Goal: Information Seeking & Learning: Compare options

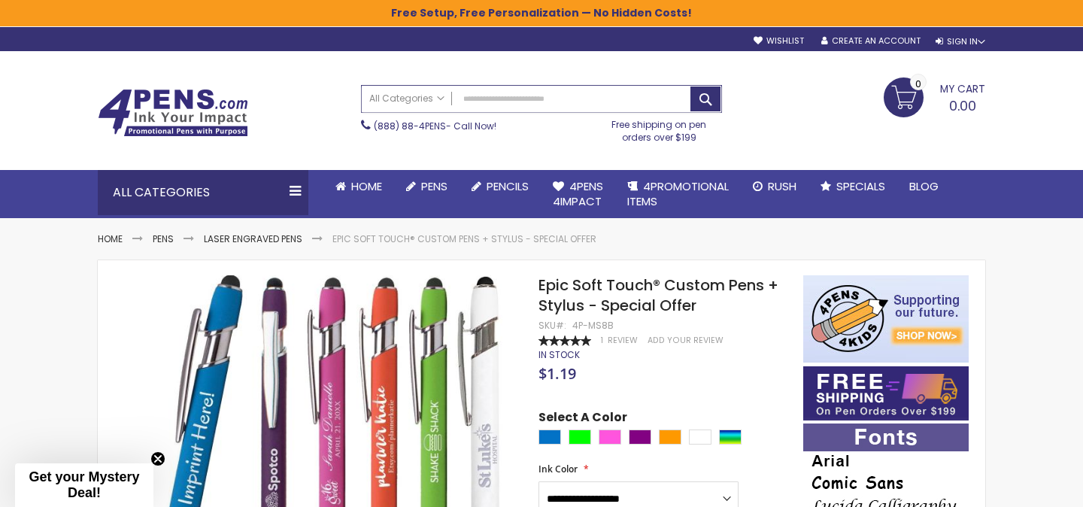
click at [507, 103] on input "Search" at bounding box center [542, 99] width 360 height 26
paste input "**********"
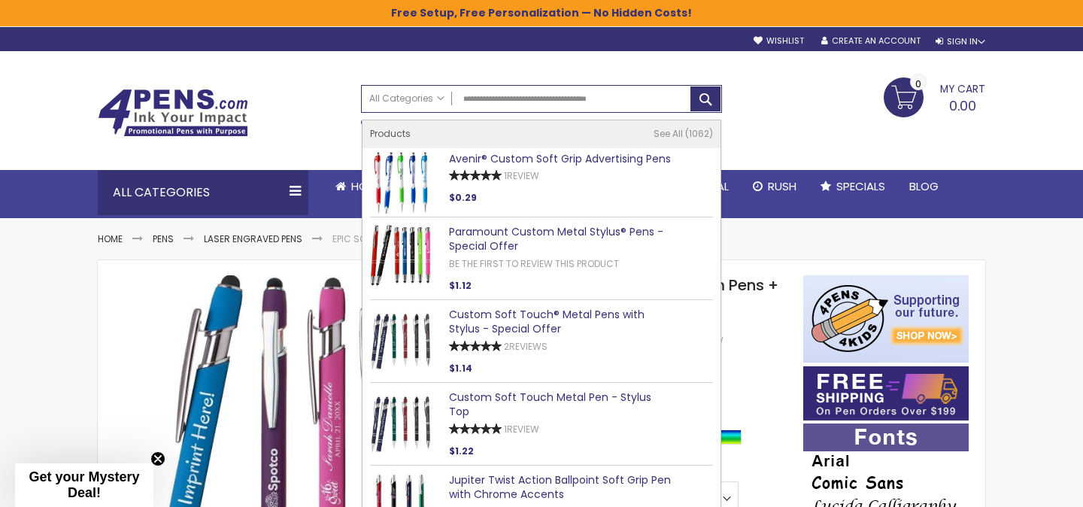
click at [566, 155] on link "Avenir® Custom Soft Grip Advertising Pens" at bounding box center [560, 158] width 222 height 15
type input "**********"
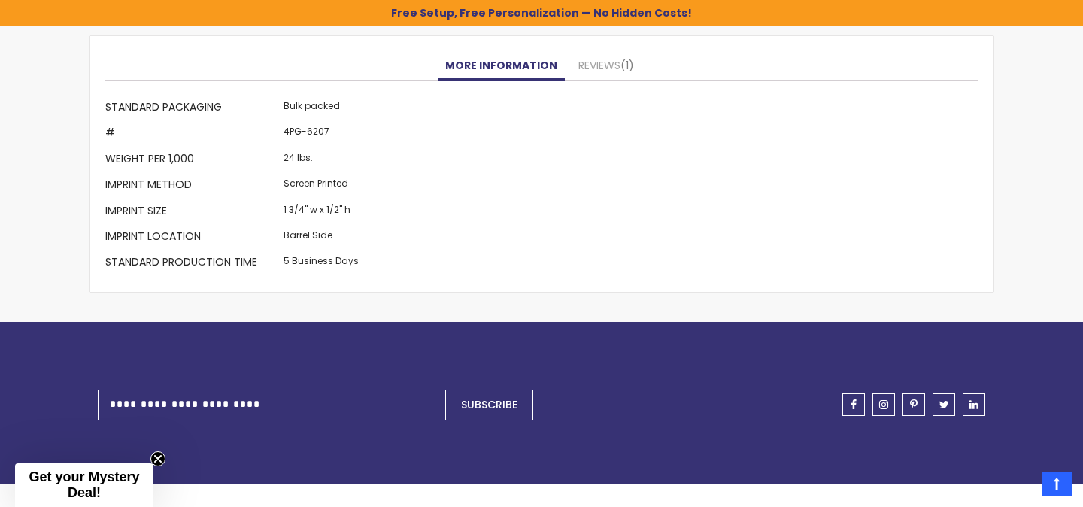
scroll to position [1503, 0]
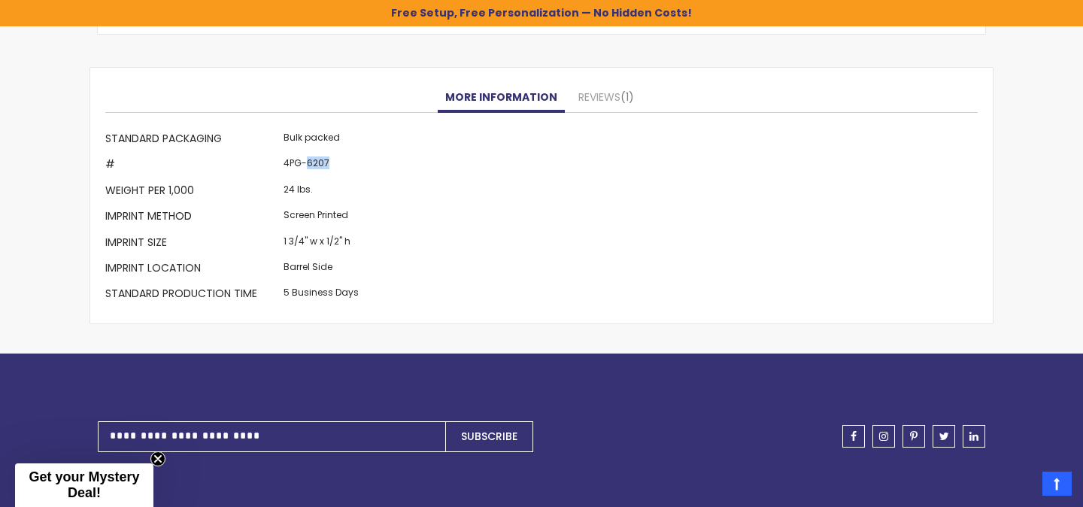
drag, startPoint x: 304, startPoint y: 162, endPoint x: 353, endPoint y: 162, distance: 48.9
click at [354, 162] on td "4PG-6207" at bounding box center [321, 166] width 83 height 26
copy td "6207"
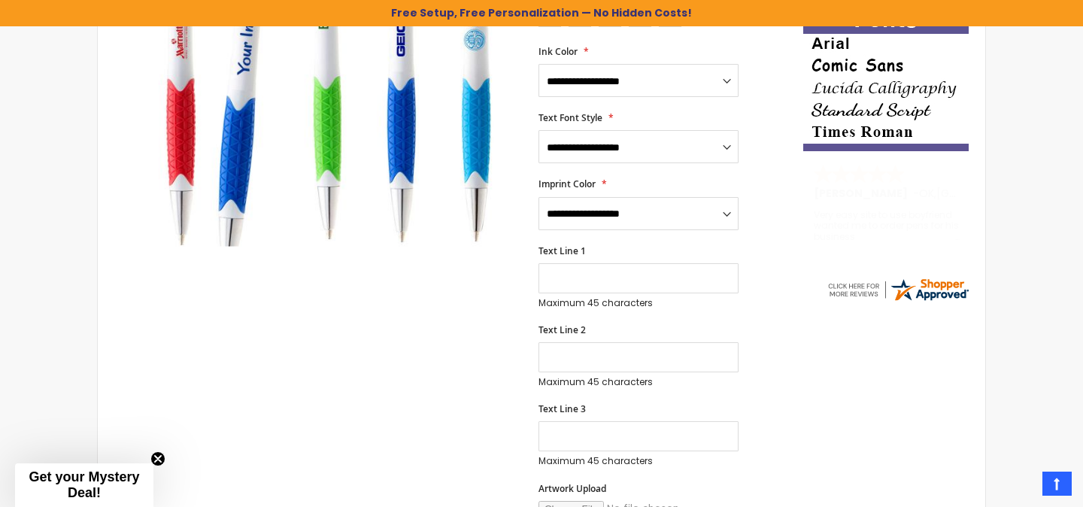
scroll to position [0, 0]
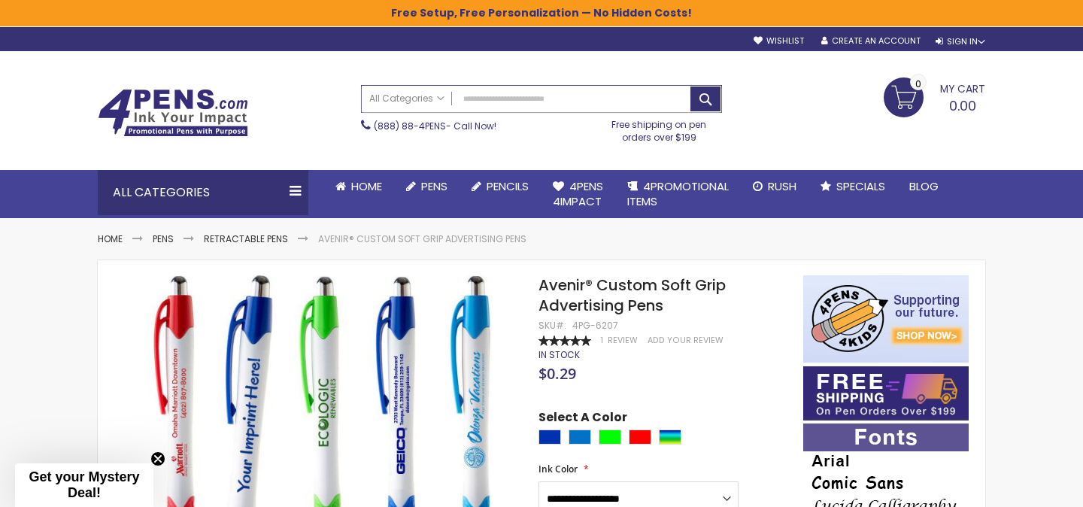
click at [503, 106] on input "Search" at bounding box center [542, 99] width 360 height 26
paste input "**********"
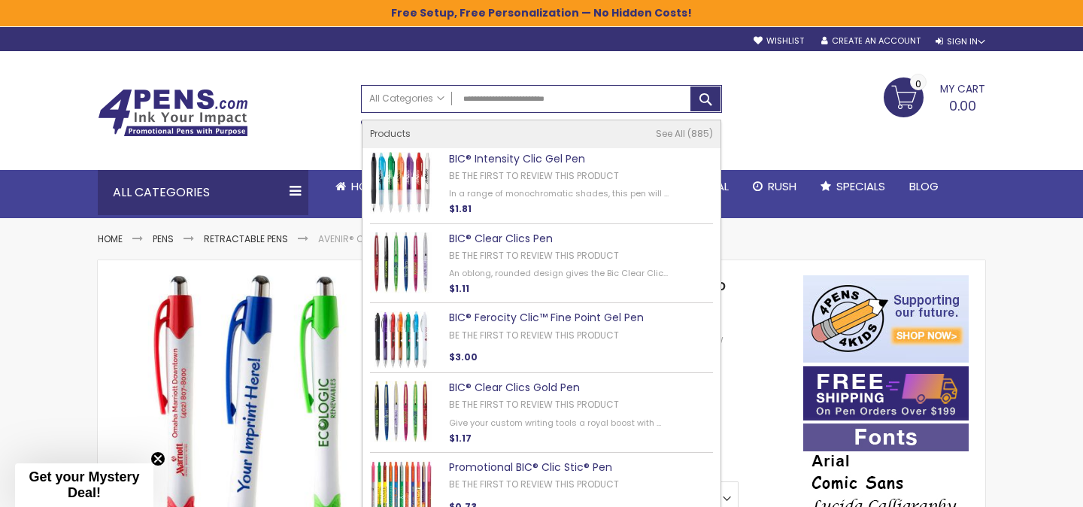
click at [510, 156] on link "BIC® Intensity Clic Gel Pen" at bounding box center [517, 158] width 136 height 15
type input "**********"
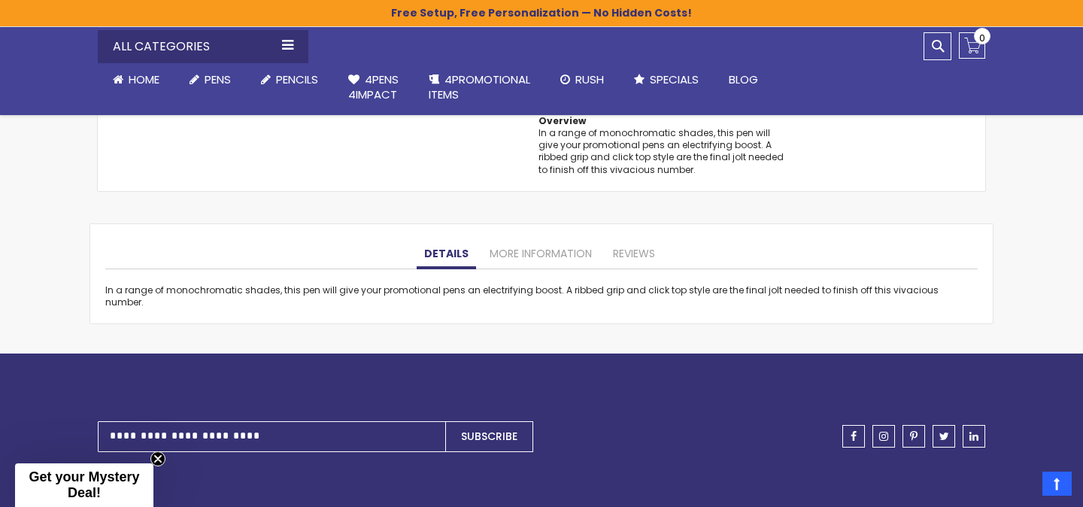
scroll to position [1272, 0]
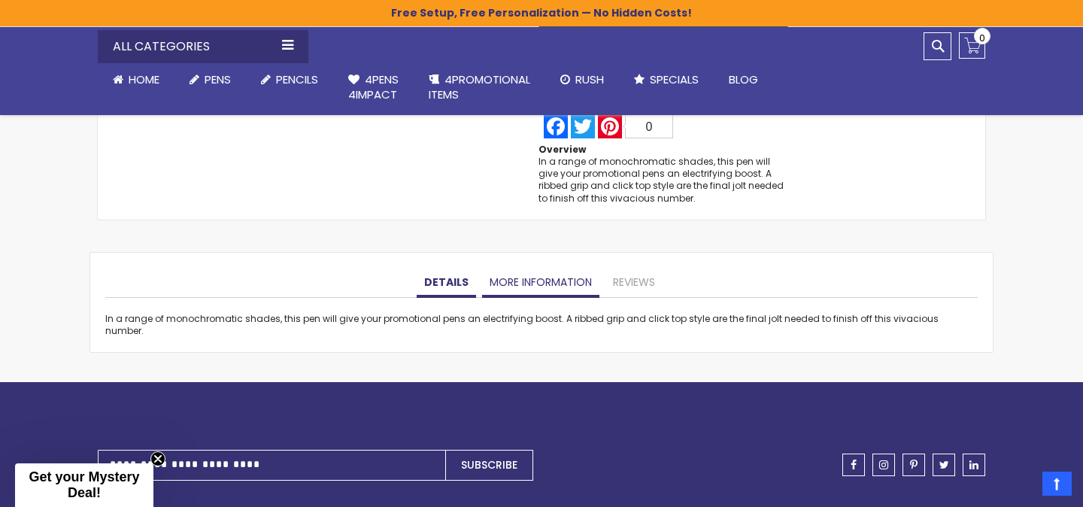
click at [519, 278] on link "More Information" at bounding box center [540, 283] width 117 height 30
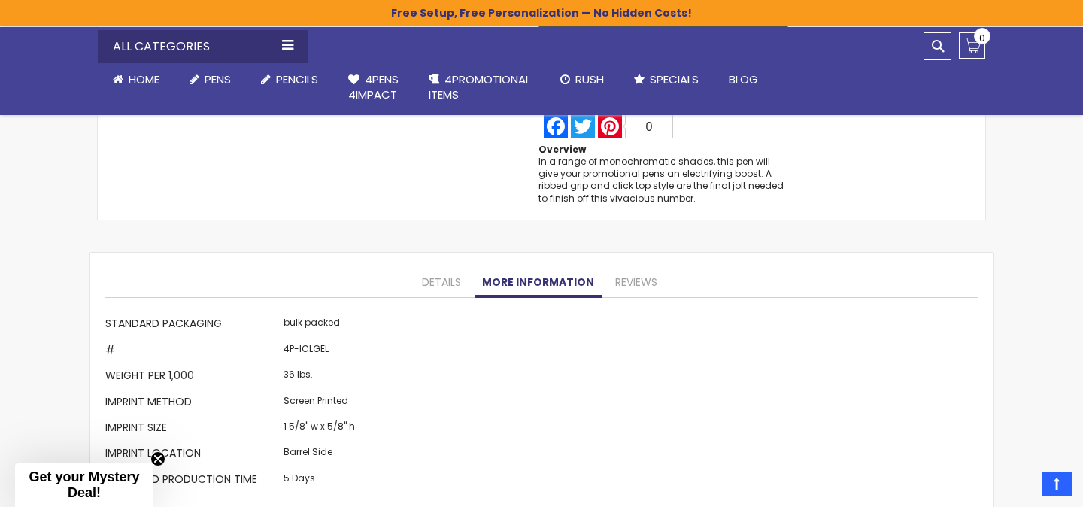
scroll to position [1298, 0]
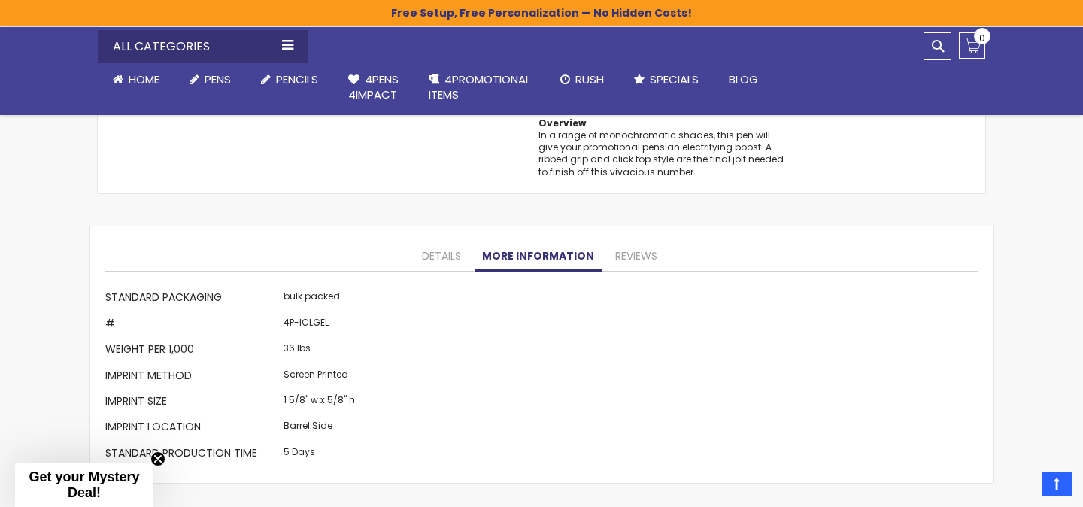
click at [313, 317] on td "4P-ICLGEL" at bounding box center [319, 325] width 79 height 26
copy td "ICLGEL"
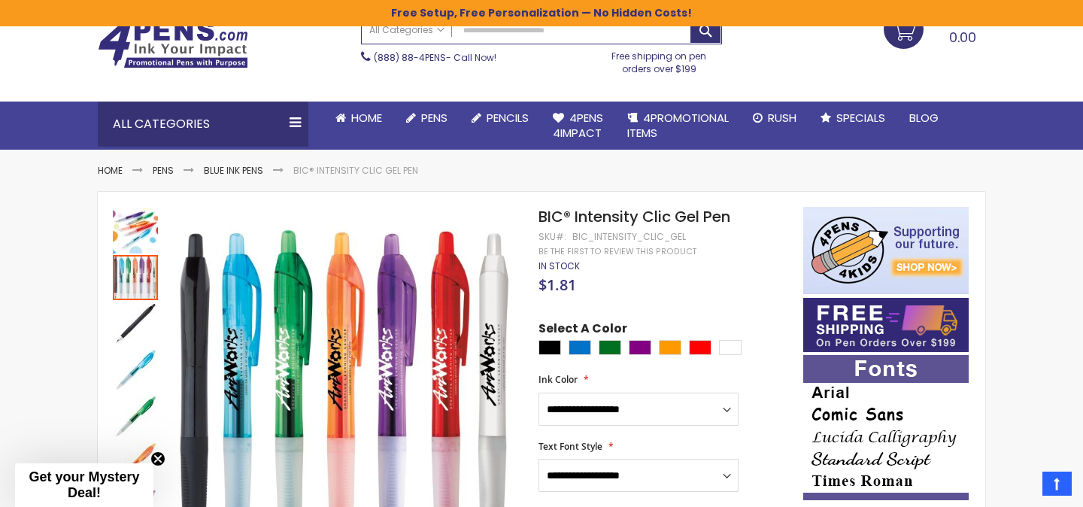
scroll to position [0, 0]
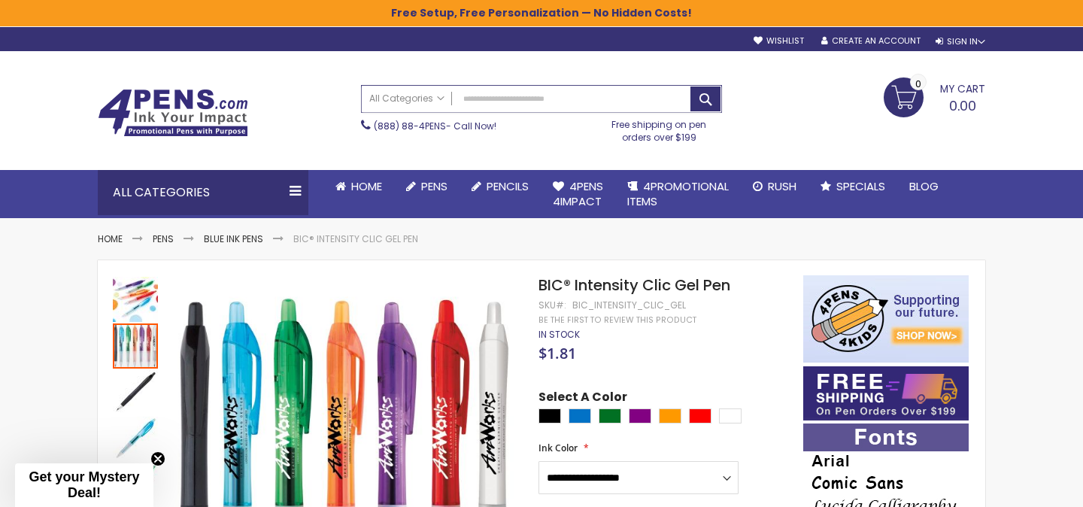
click at [503, 97] on input "Search" at bounding box center [542, 99] width 360 height 26
paste input "**********"
type input "**********"
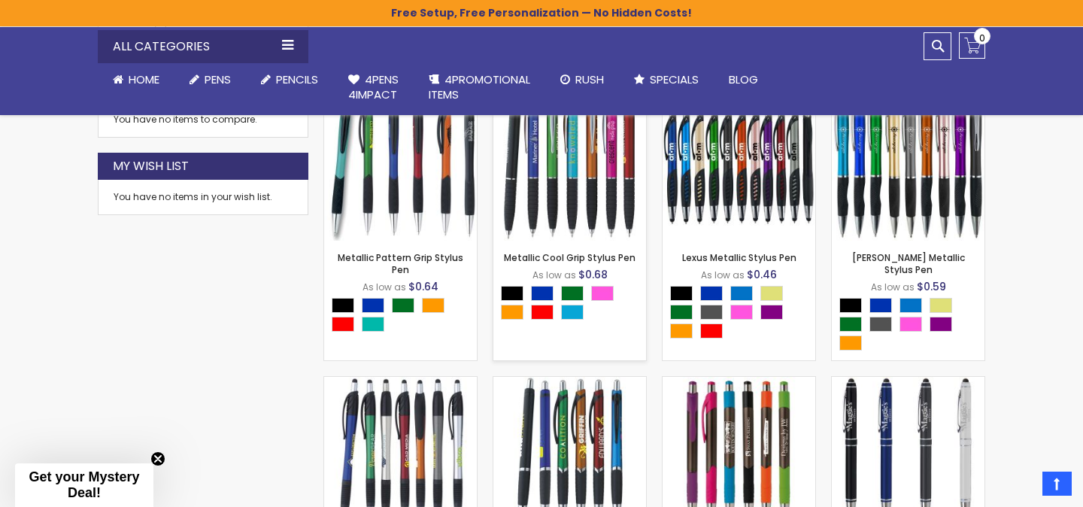
scroll to position [499, 0]
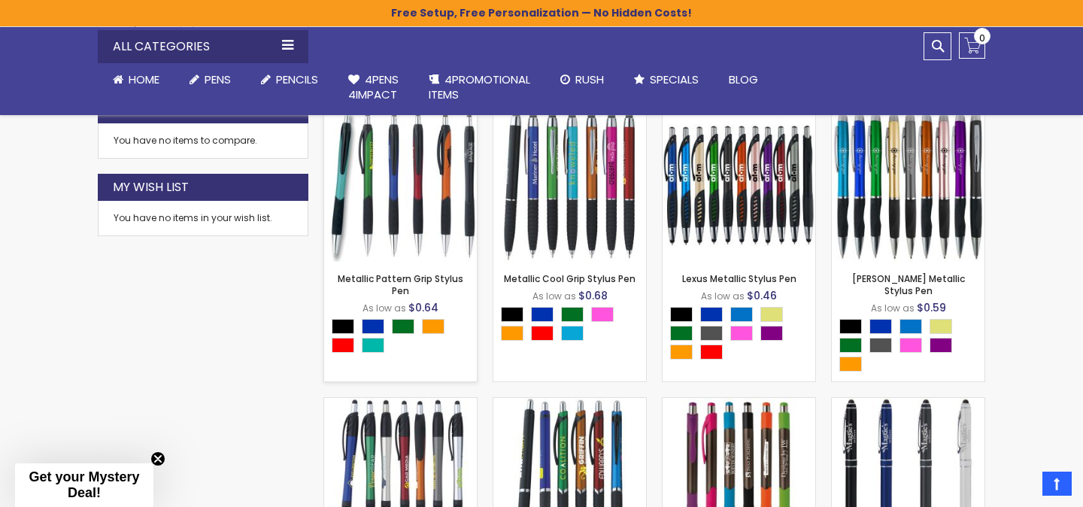
click at [431, 225] on img at bounding box center [400, 185] width 153 height 153
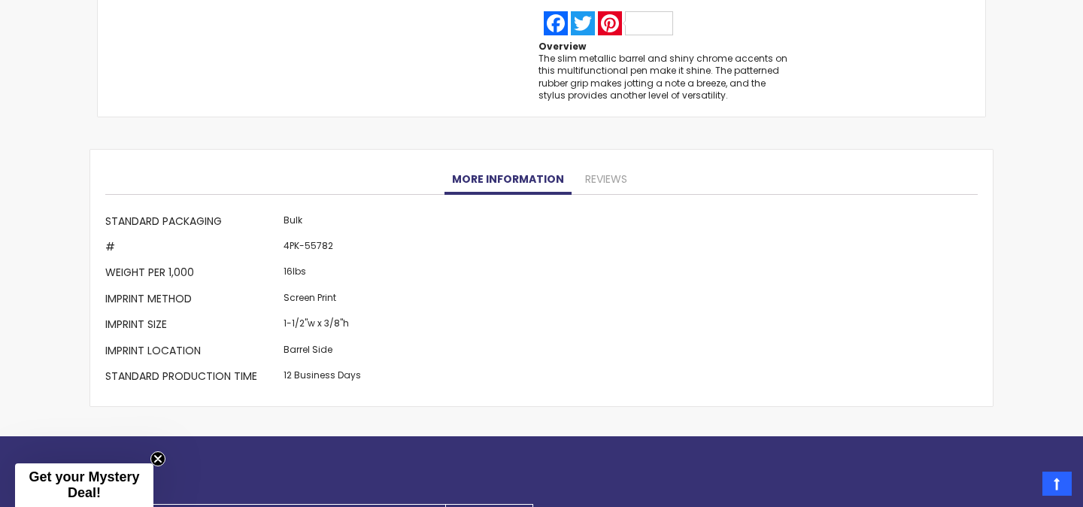
scroll to position [1325, 0]
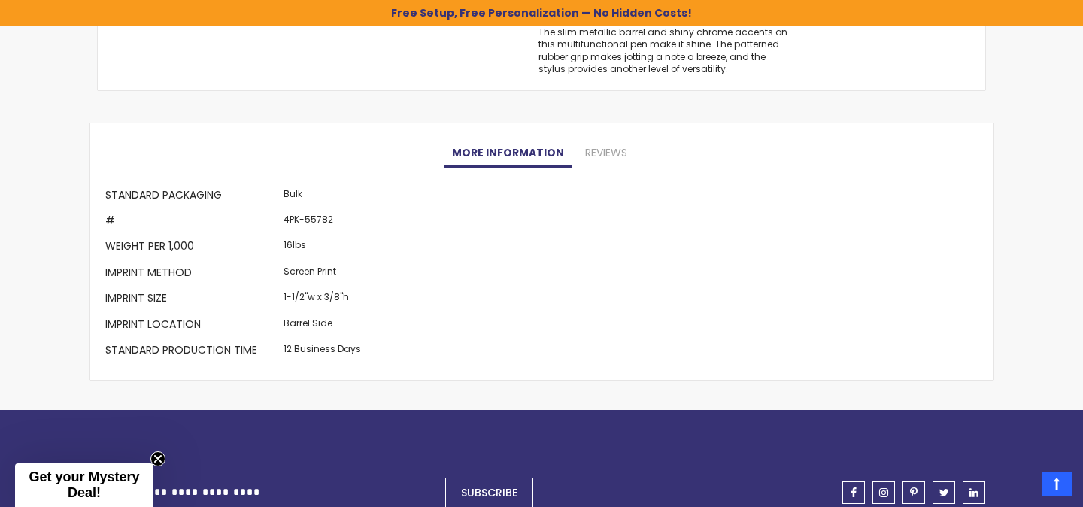
click at [319, 247] on td "16lbs" at bounding box center [322, 248] width 85 height 26
click at [311, 211] on td "4PK-55782" at bounding box center [322, 223] width 85 height 26
click at [311, 213] on td "4PK-55782" at bounding box center [322, 223] width 85 height 26
click at [311, 219] on td "4PK-55782" at bounding box center [322, 223] width 85 height 26
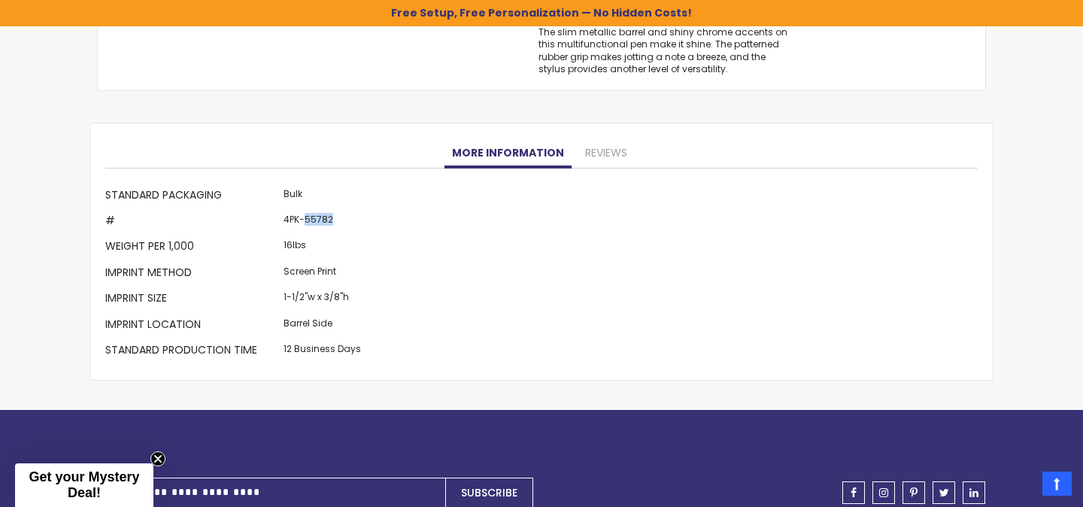
click at [311, 219] on td "4PK-55782" at bounding box center [322, 223] width 85 height 26
copy td "55782"
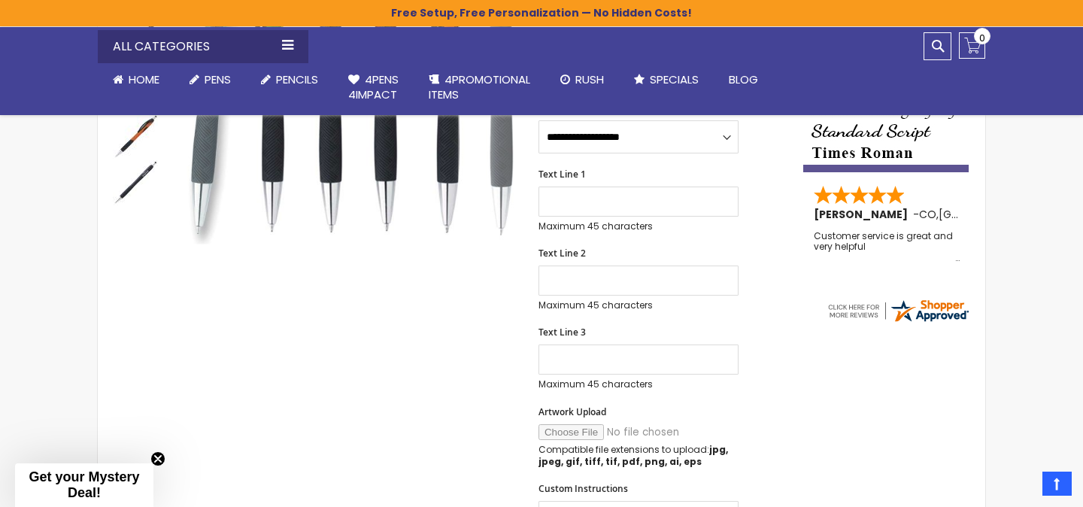
scroll to position [0, 0]
